Goal: Information Seeking & Learning: Check status

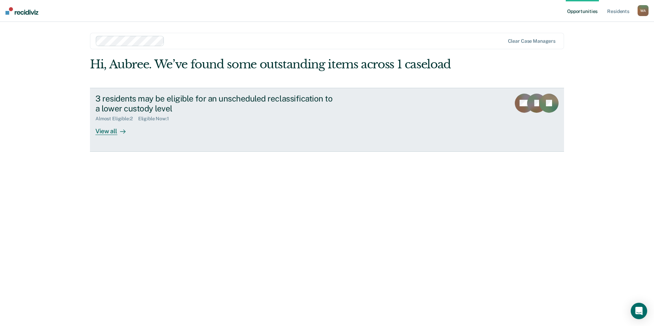
click at [105, 134] on div "View all" at bounding box center [114, 128] width 38 height 13
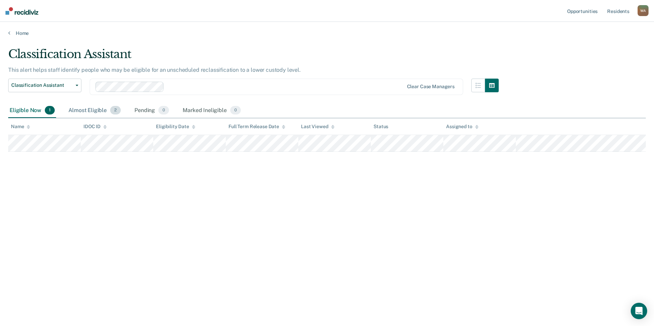
click at [94, 110] on div "Almost Eligible 2" at bounding box center [94, 110] width 55 height 15
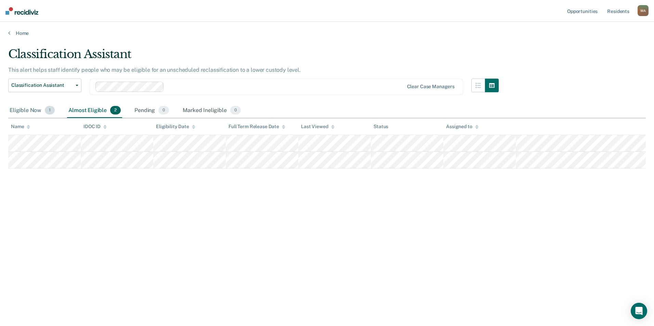
click at [22, 111] on div "Eligible Now 1" at bounding box center [32, 110] width 48 height 15
